Goal: Task Accomplishment & Management: Manage account settings

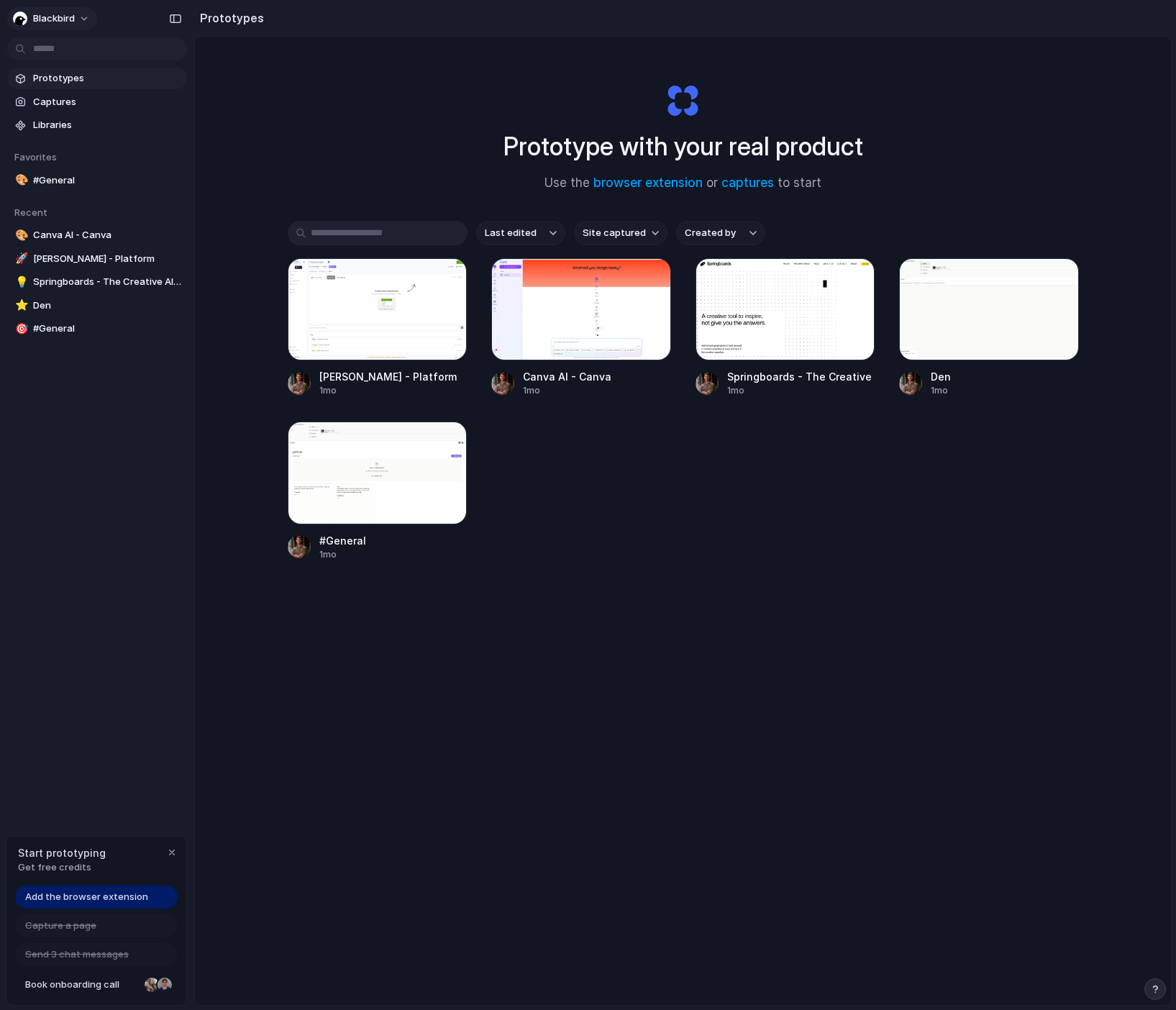
click at [49, 25] on span "blackbird" at bounding box center [54, 19] width 41 height 15
click at [61, 114] on span "Sign out" at bounding box center [52, 120] width 38 height 15
